Goal: Transaction & Acquisition: Obtain resource

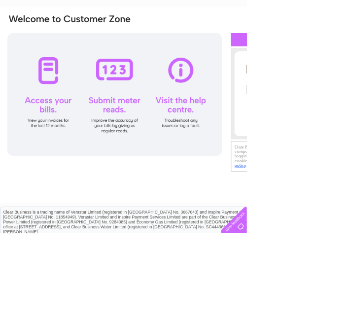
scroll to position [64, 0]
type input "stonehair1@live.co.uk"
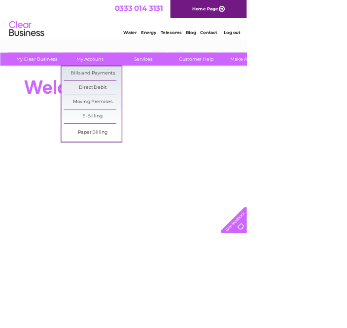
click at [133, 104] on link "Bills and Payments" at bounding box center [130, 103] width 81 height 20
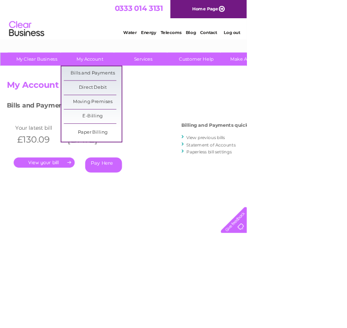
click at [143, 102] on link "Bills and Payments" at bounding box center [130, 103] width 81 height 20
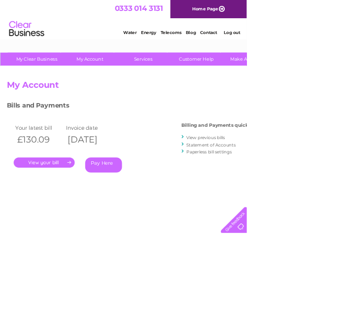
click at [94, 227] on link "." at bounding box center [62, 228] width 86 height 14
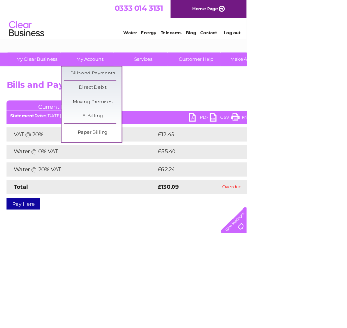
click at [151, 100] on link "Bills and Payments" at bounding box center [130, 103] width 81 height 20
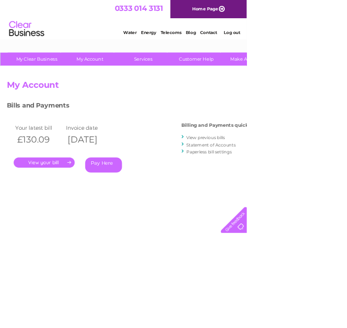
click at [300, 191] on link "View previous bills" at bounding box center [289, 192] width 54 height 7
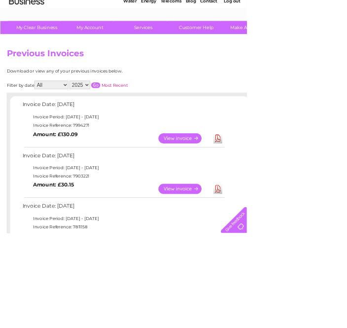
scroll to position [45, 0]
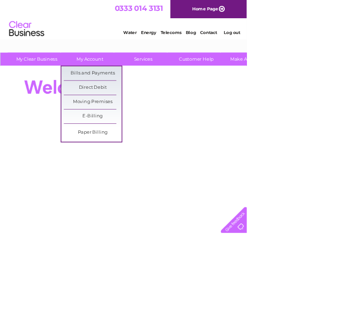
click at [137, 104] on link "Bills and Payments" at bounding box center [130, 103] width 81 height 20
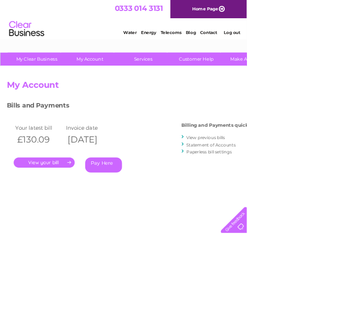
click at [316, 205] on link "Statement of Accounts" at bounding box center [296, 203] width 69 height 7
